Goal: Answer question/provide support

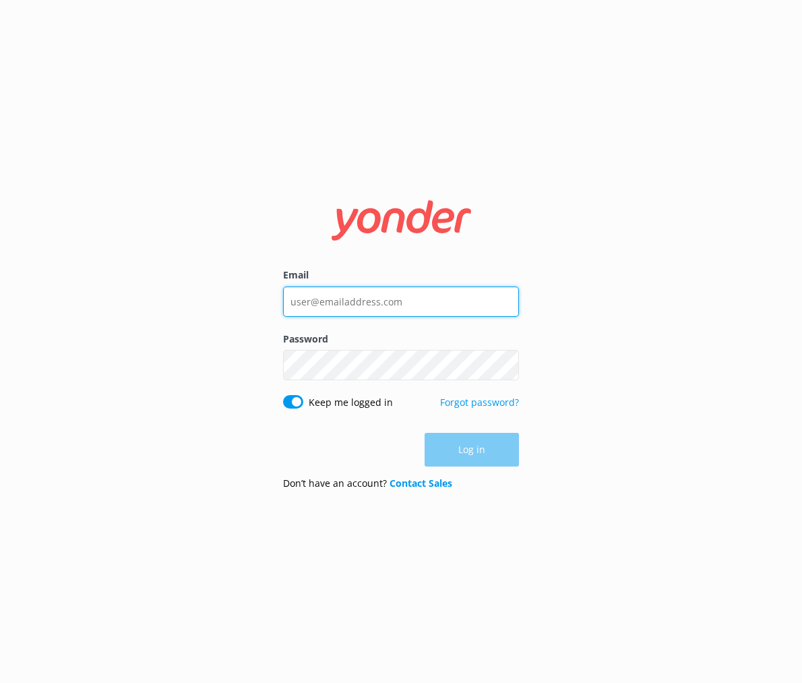
click at [342, 300] on input "Email" at bounding box center [401, 302] width 236 height 30
type input "[EMAIL_ADDRESS][DOMAIN_NAME]"
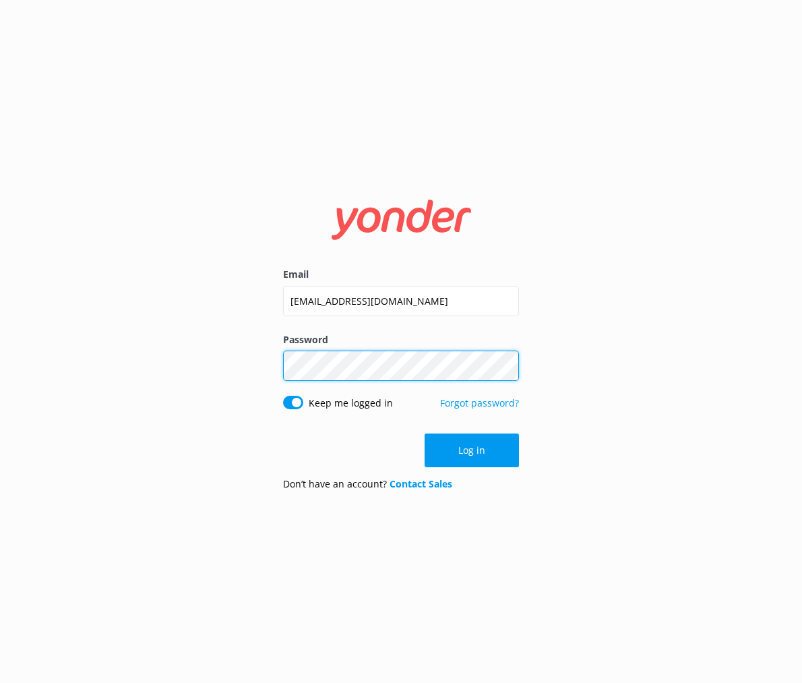
click button "Log in" at bounding box center [472, 451] width 94 height 34
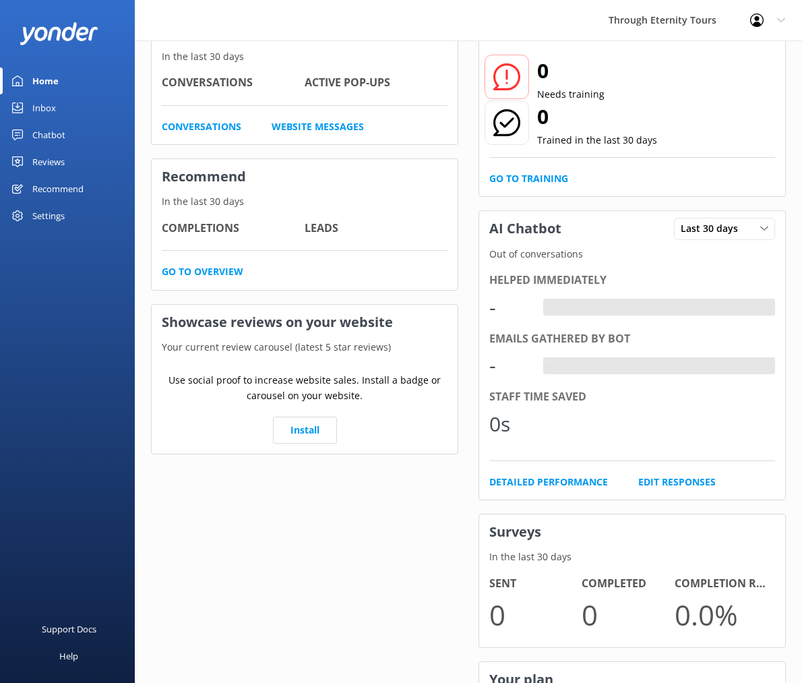
scroll to position [98, 0]
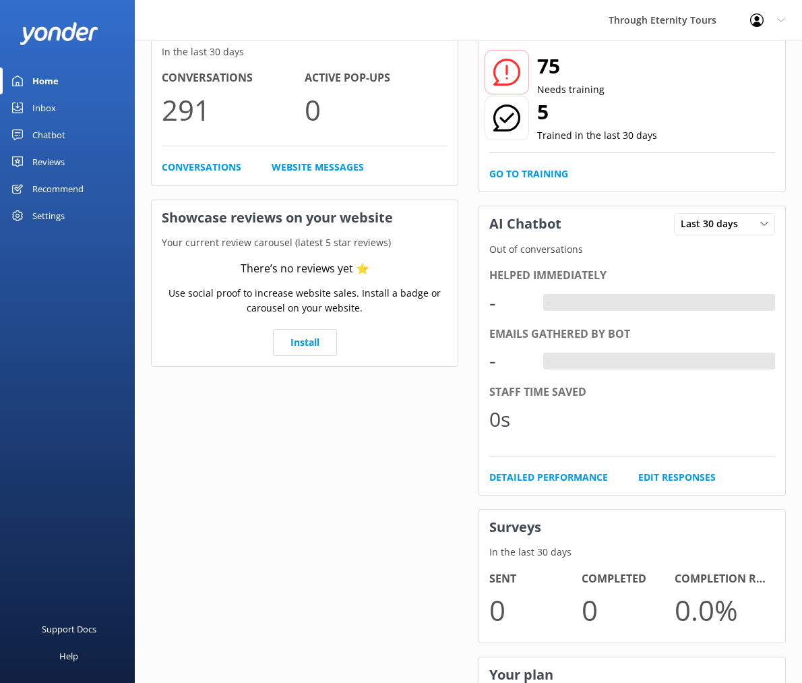
click at [59, 131] on div "Chatbot" at bounding box center [48, 134] width 33 height 27
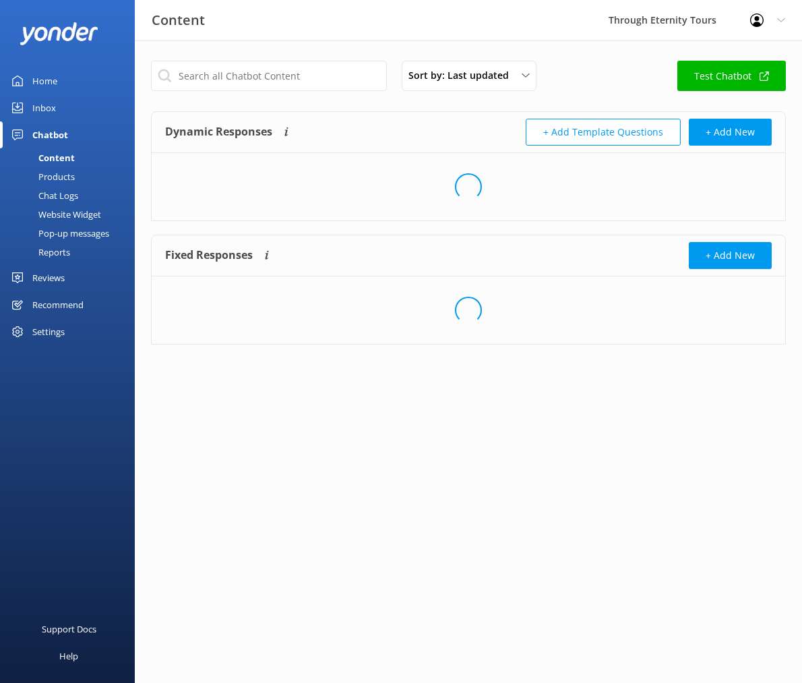
click at [52, 105] on div "Inbox" at bounding box center [44, 107] width 24 height 27
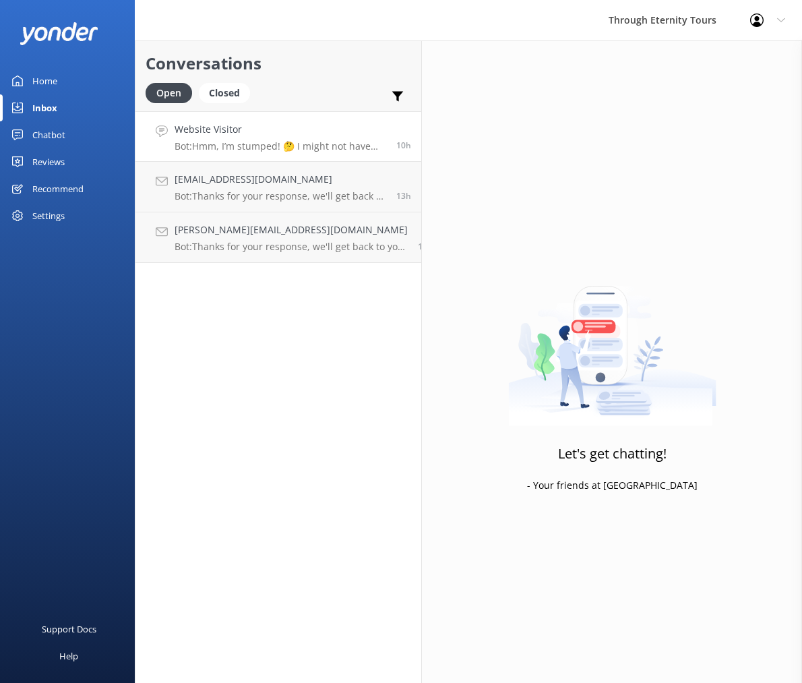
click at [315, 146] on p "Bot: Hmm, I’m stumped! 🤔 I might not have the answer to that one, but our amazi…" at bounding box center [281, 146] width 212 height 12
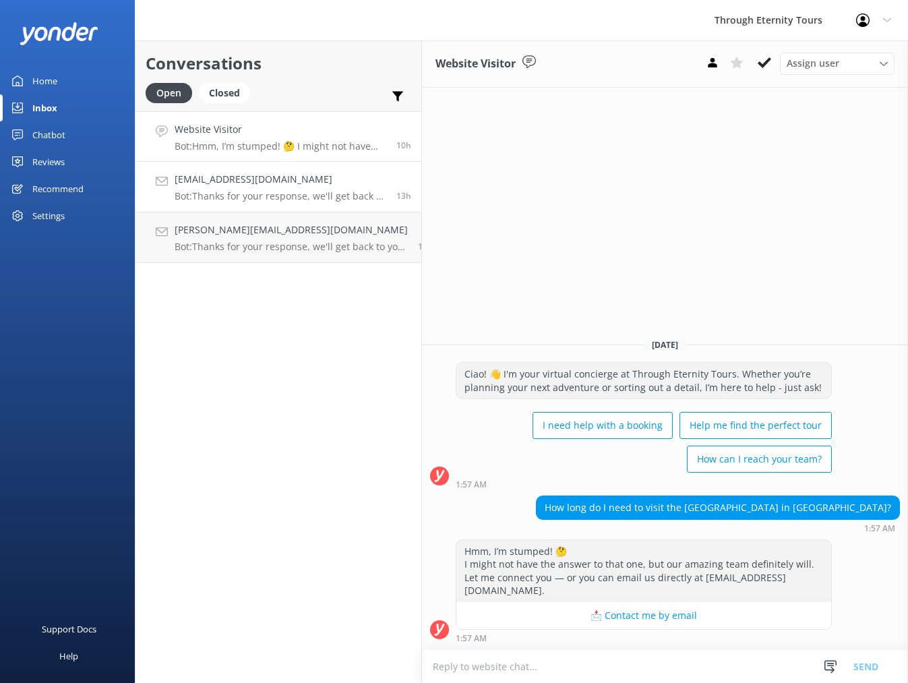
click at [226, 173] on h4 "[EMAIL_ADDRESS][DOMAIN_NAME]" at bounding box center [281, 179] width 212 height 15
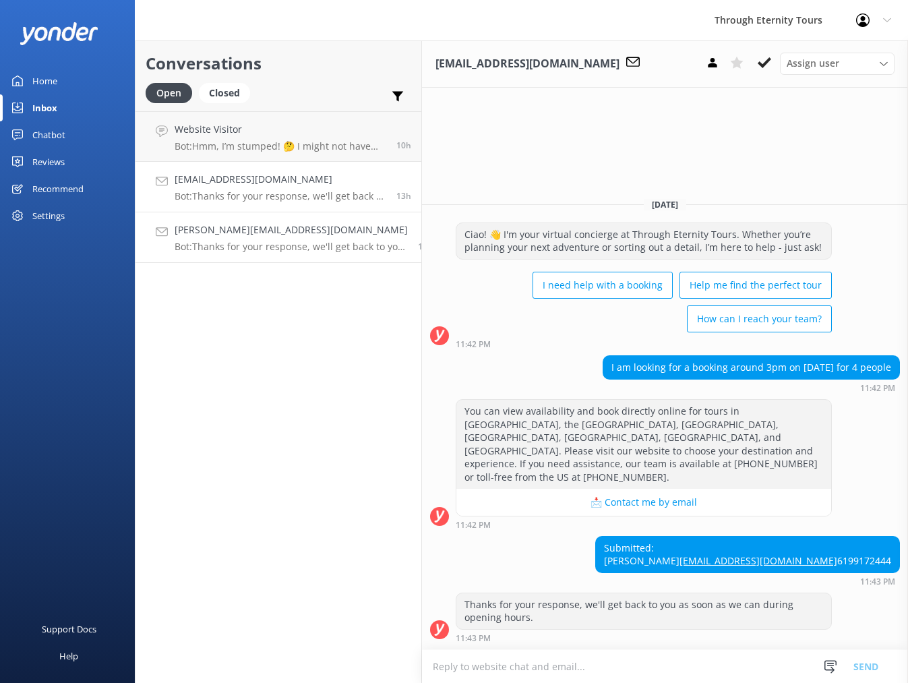
click at [227, 250] on p "Bot: Thanks for your response, we'll get back to you as soon as we can during o…" at bounding box center [291, 247] width 233 height 12
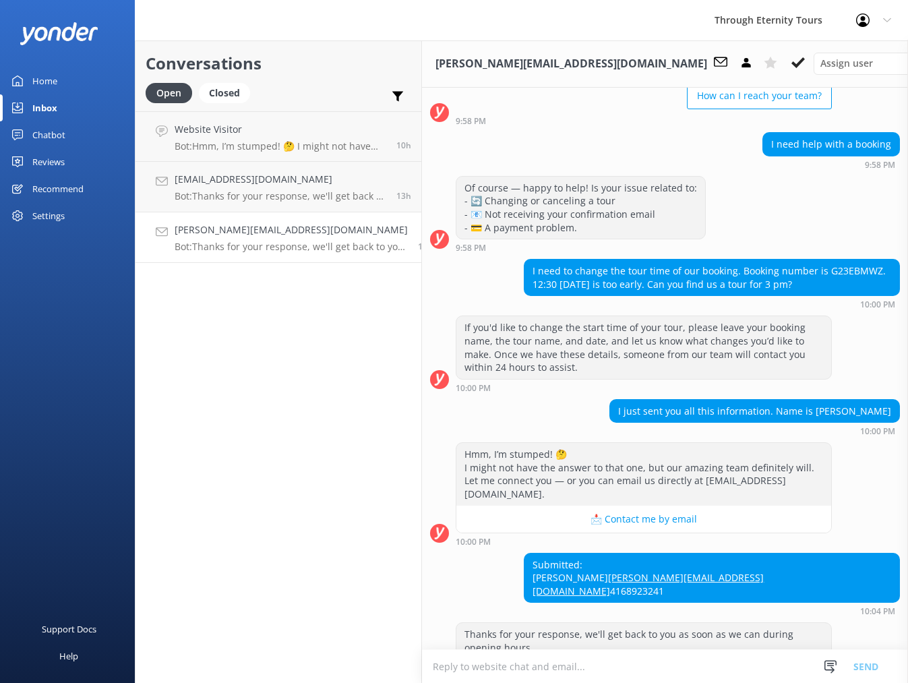
scroll to position [133, 0]
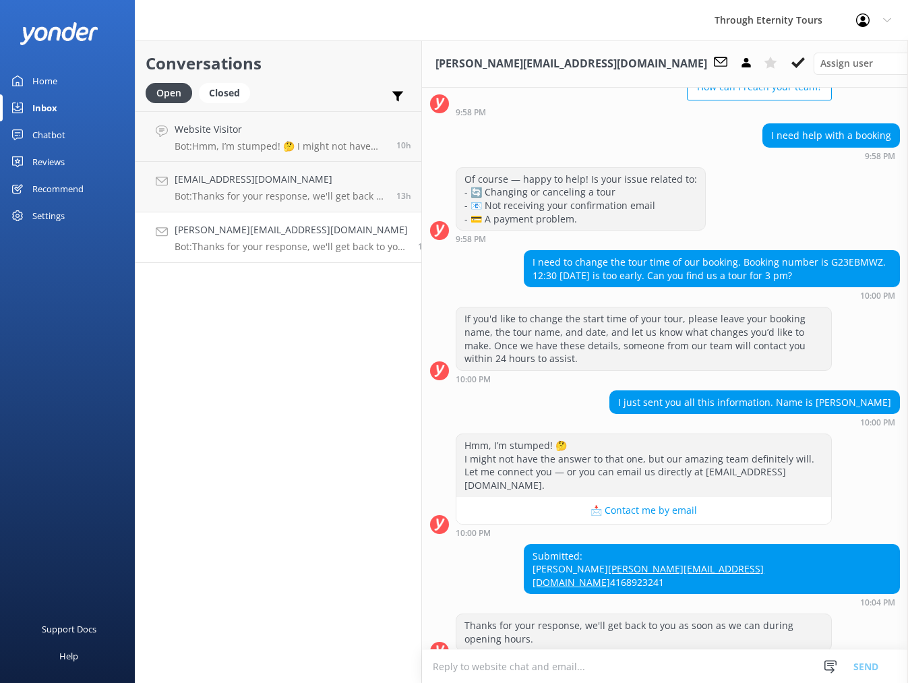
click at [802, 261] on div "I need to change the tour time of our booking. Booking number is G23EBMWZ. 12:3…" at bounding box center [712, 269] width 375 height 36
copy div "G23EBMWZ"
